Goal: Check status

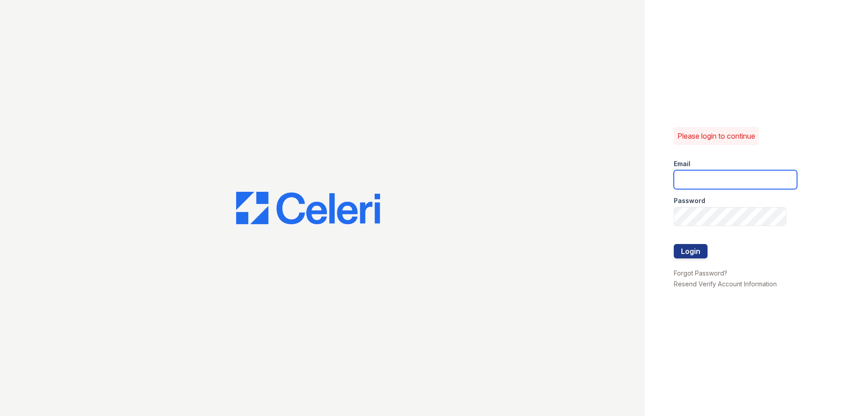
type input "[EMAIL_ADDRESS][DOMAIN_NAME]"
click at [690, 242] on div at bounding box center [735, 235] width 123 height 18
click at [690, 253] on button "Login" at bounding box center [691, 251] width 34 height 14
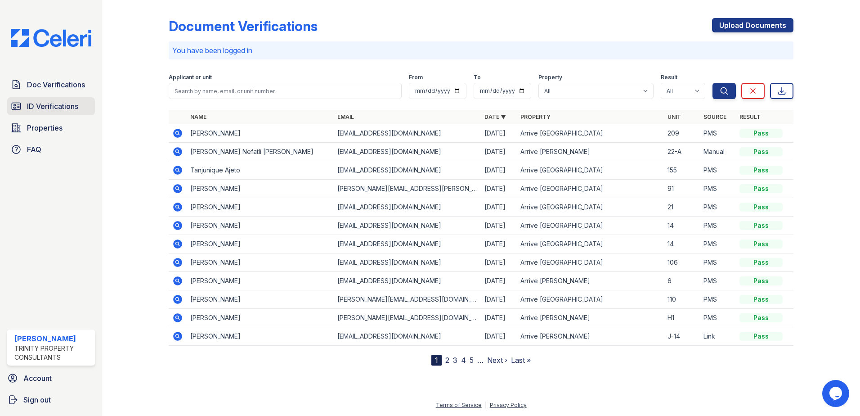
click at [58, 105] on span "ID Verifications" at bounding box center [52, 106] width 51 height 11
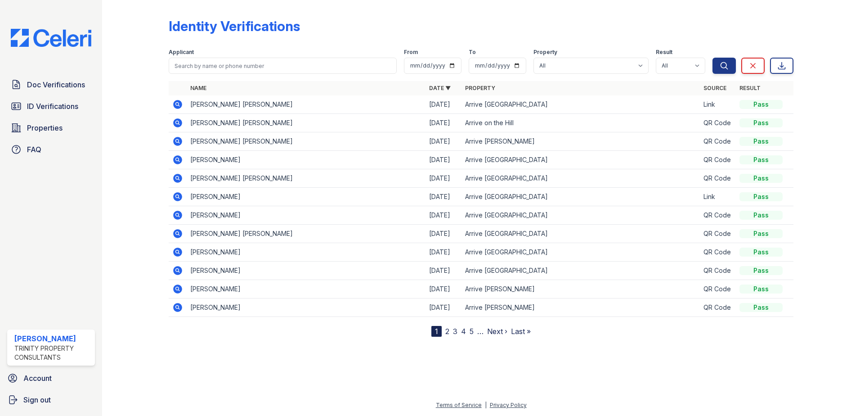
click at [448, 331] on link "2" at bounding box center [447, 331] width 4 height 9
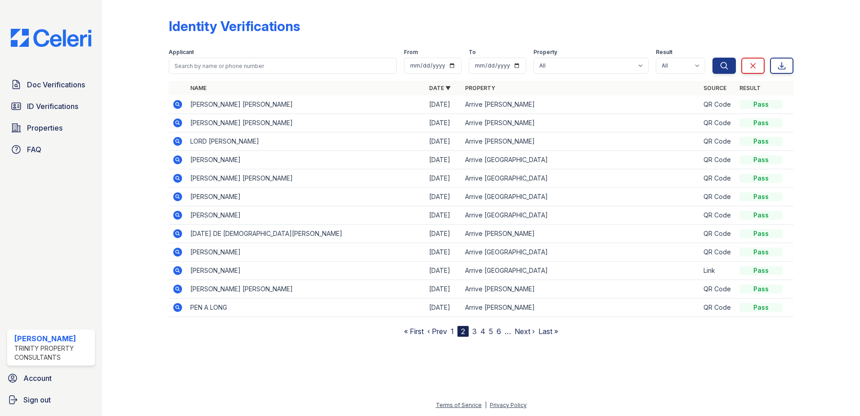
click at [447, 331] on link "‹ Prev" at bounding box center [437, 331] width 20 height 9
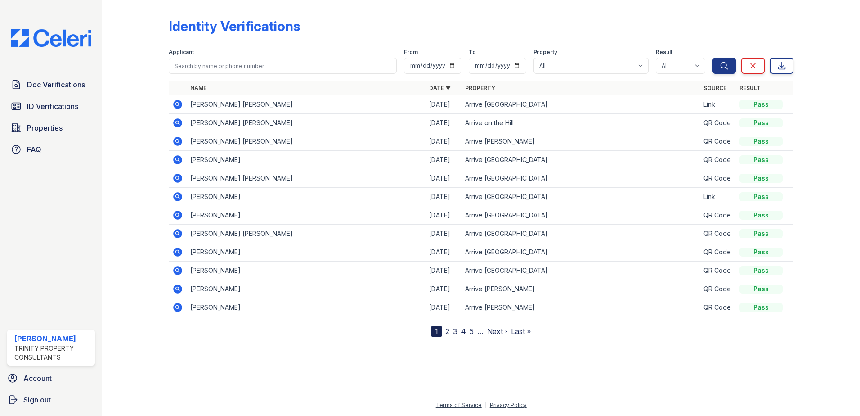
click at [448, 331] on link "2" at bounding box center [447, 331] width 4 height 9
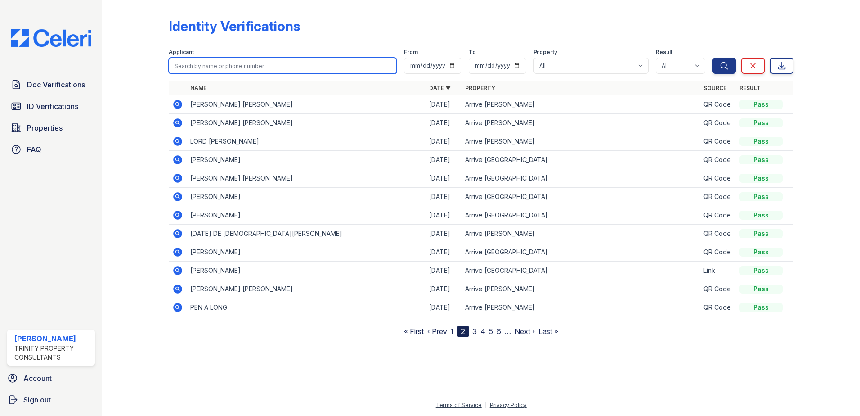
click at [254, 64] on input "search" at bounding box center [283, 66] width 228 height 16
type input "ben carter"
click at [713, 58] on button "Search" at bounding box center [724, 66] width 23 height 16
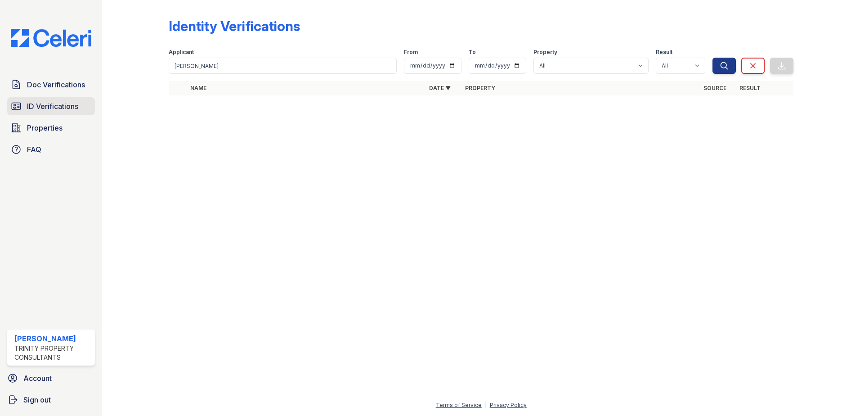
click at [56, 104] on span "ID Verifications" at bounding box center [52, 106] width 51 height 11
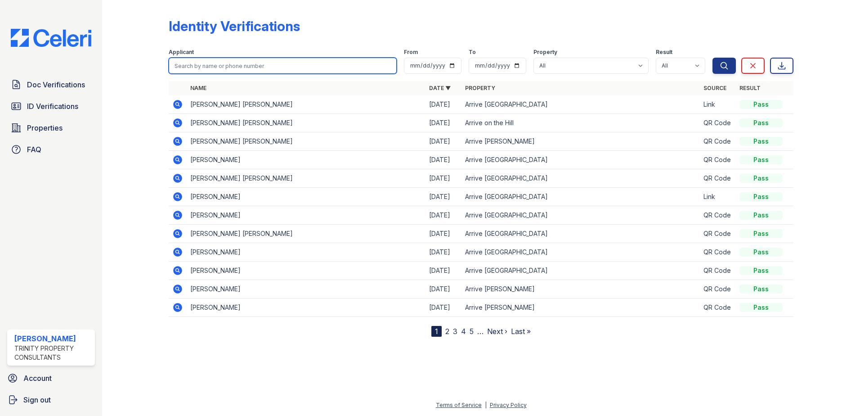
click at [274, 66] on input "search" at bounding box center [283, 66] width 228 height 16
type input "ben carter"
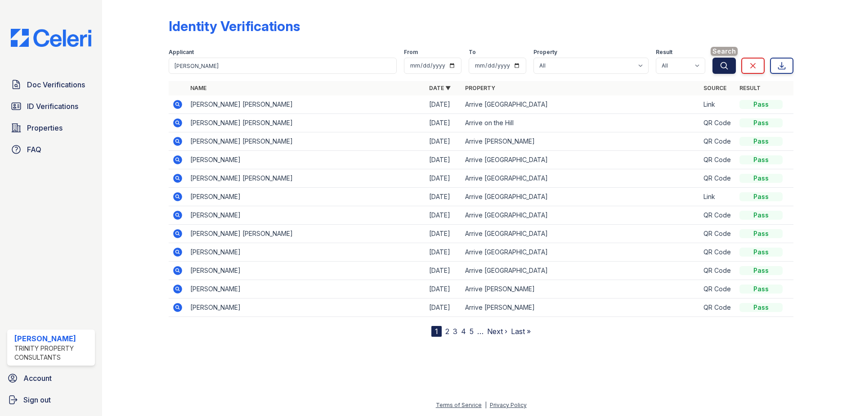
click at [723, 63] on icon "submit" at bounding box center [724, 65] width 7 height 7
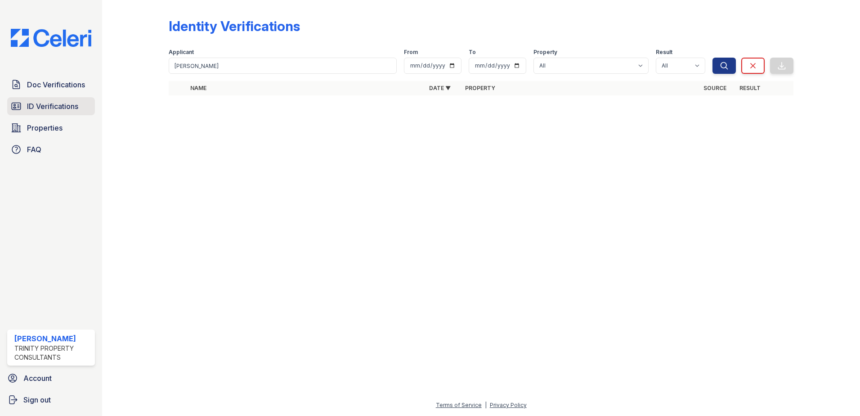
click at [65, 110] on span "ID Verifications" at bounding box center [52, 106] width 51 height 11
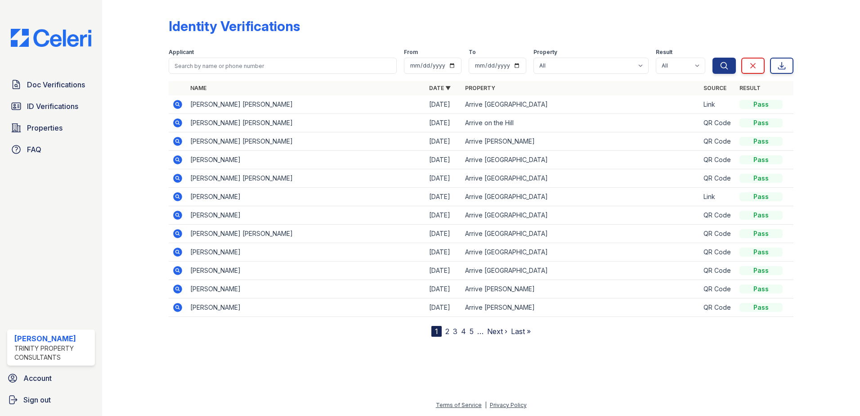
click at [446, 328] on link "2" at bounding box center [447, 331] width 4 height 9
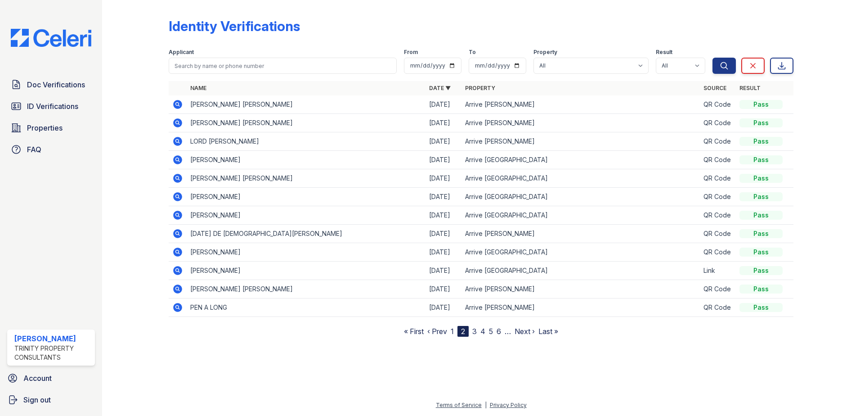
click at [473, 329] on link "3" at bounding box center [474, 331] width 4 height 9
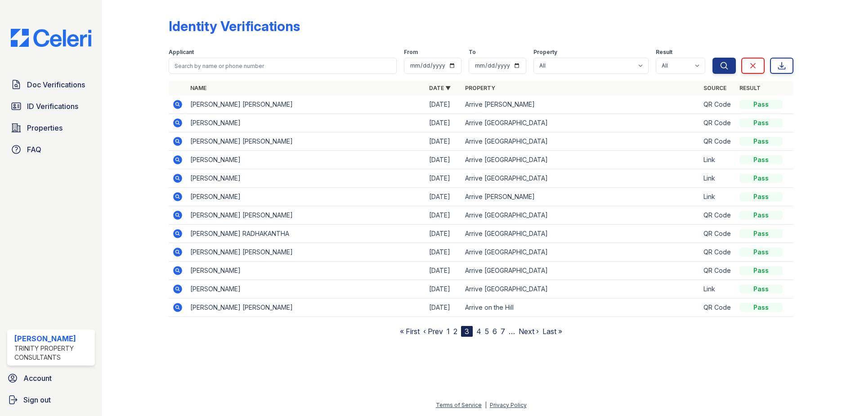
click at [479, 332] on link "4" at bounding box center [478, 331] width 5 height 9
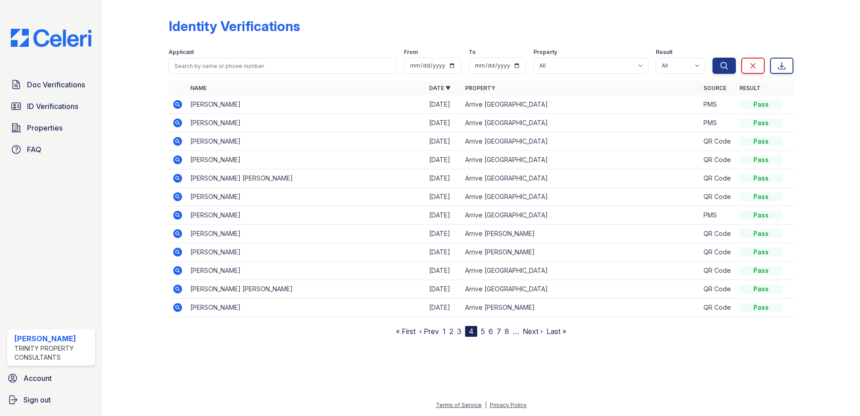
click at [177, 103] on icon at bounding box center [177, 104] width 2 height 2
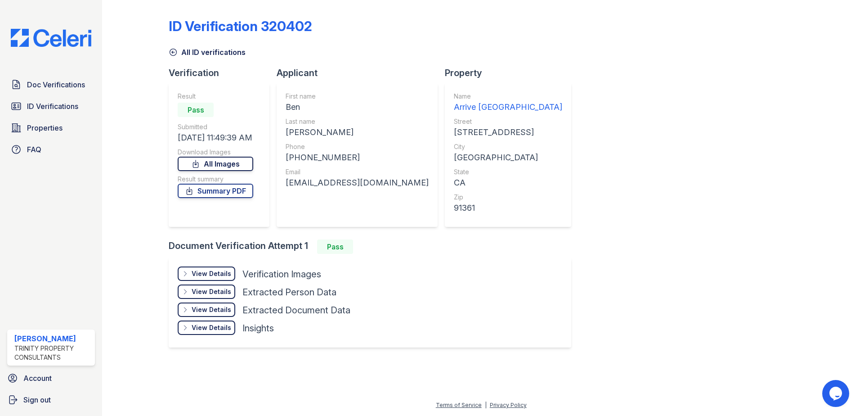
click at [213, 166] on link "All Images" at bounding box center [216, 164] width 76 height 14
click at [212, 189] on link "Summary PDF" at bounding box center [216, 191] width 76 height 14
